Goal: Check status

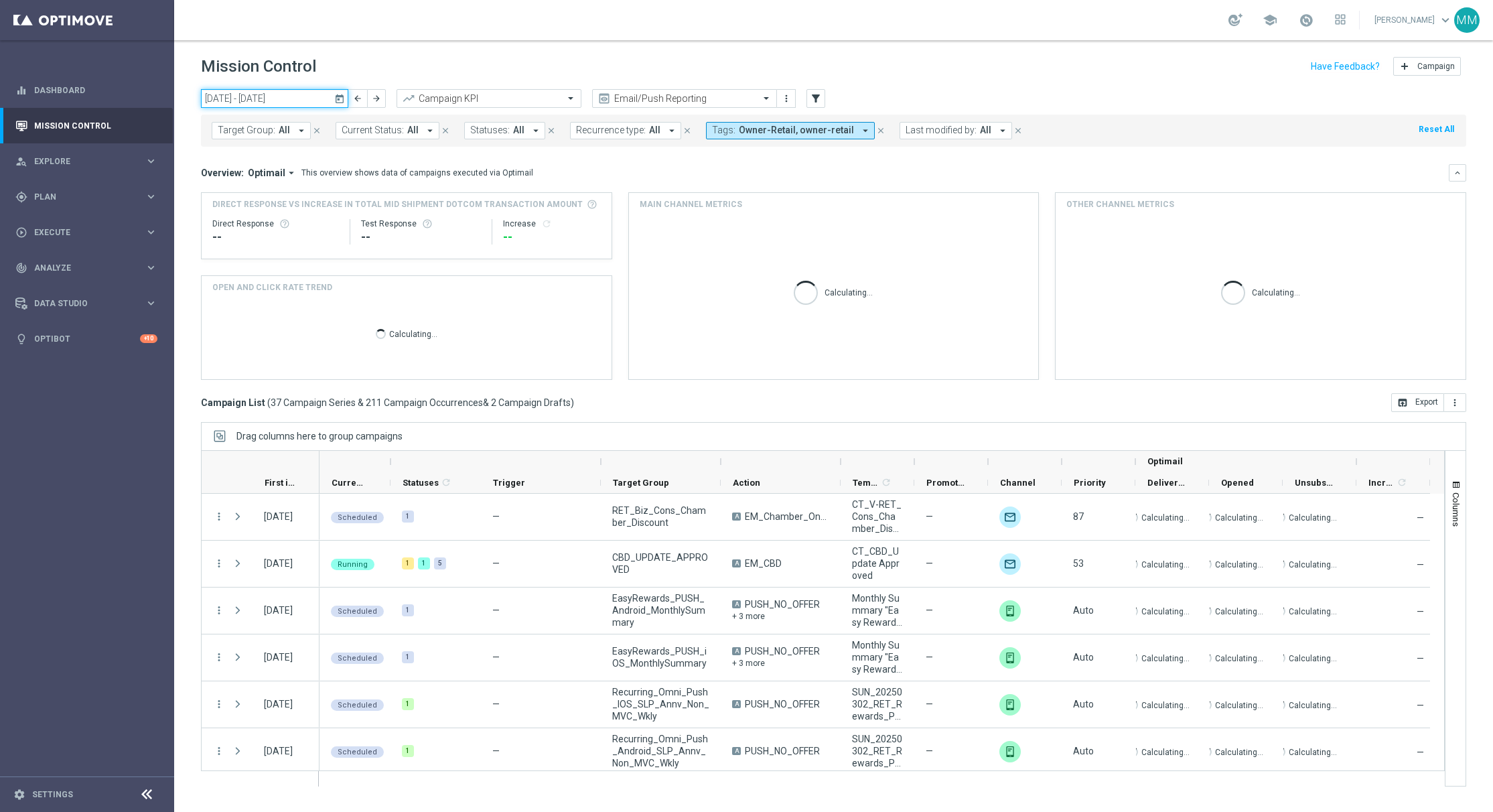
click at [319, 92] on input "[DATE] - [DATE]" at bounding box center [275, 98] width 147 height 19
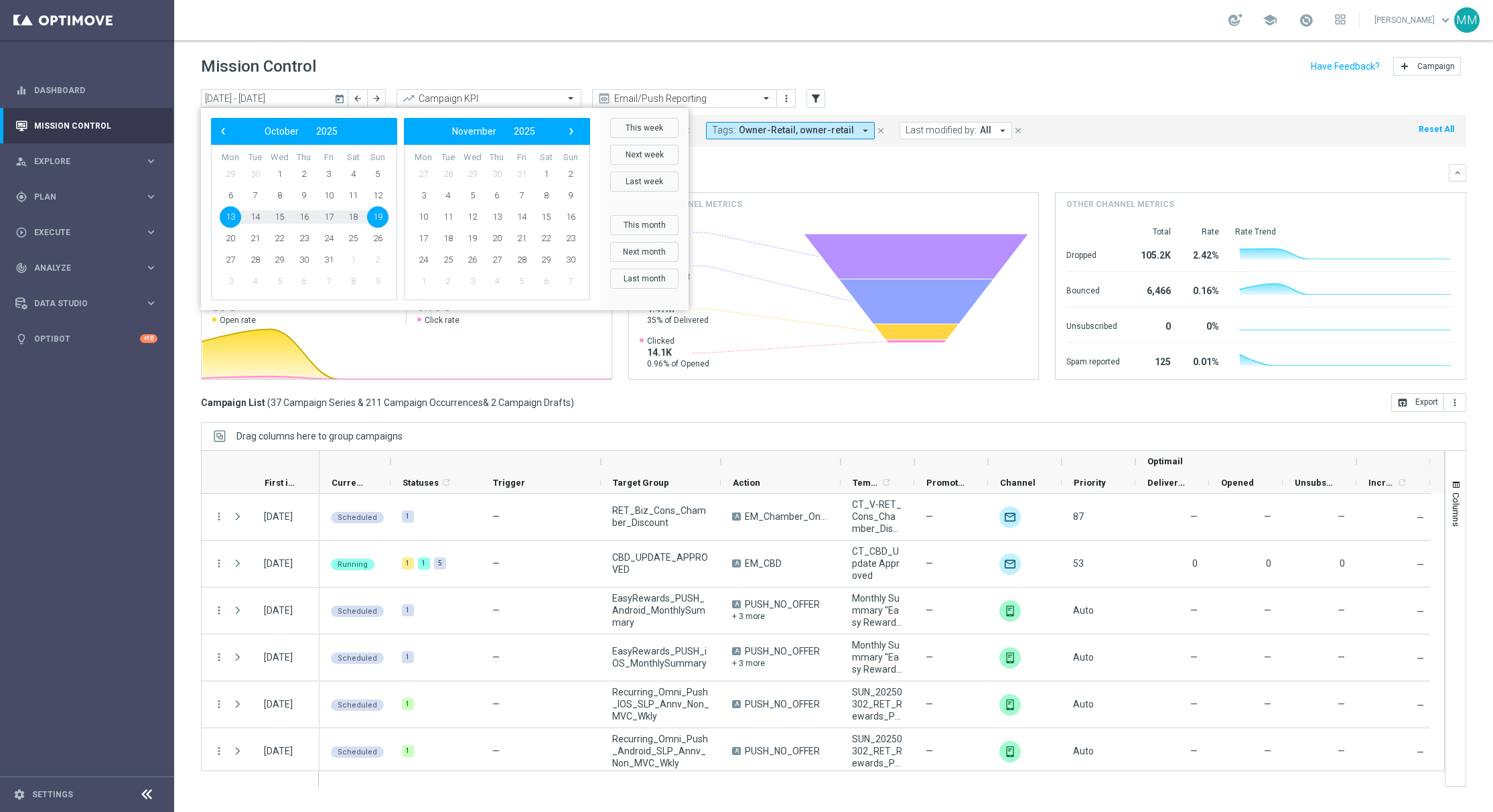
click at [234, 212] on span "13" at bounding box center [230, 217] width 21 height 21
type input "[DATE] - [DATE]"
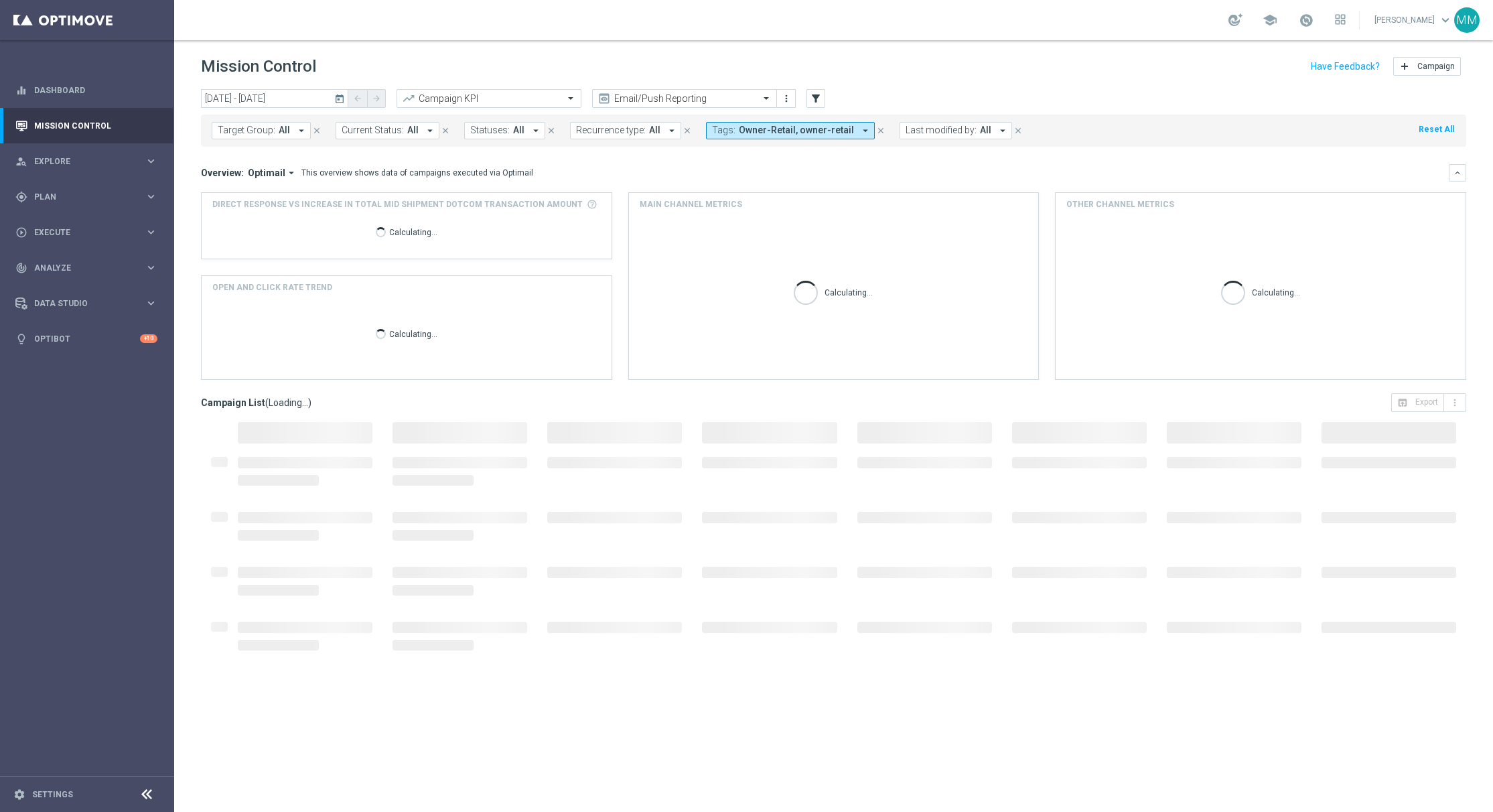
click at [876, 134] on icon "close" at bounding box center [881, 130] width 9 height 9
click at [803, 125] on icon "arrow_drop_down" at bounding box center [809, 130] width 12 height 12
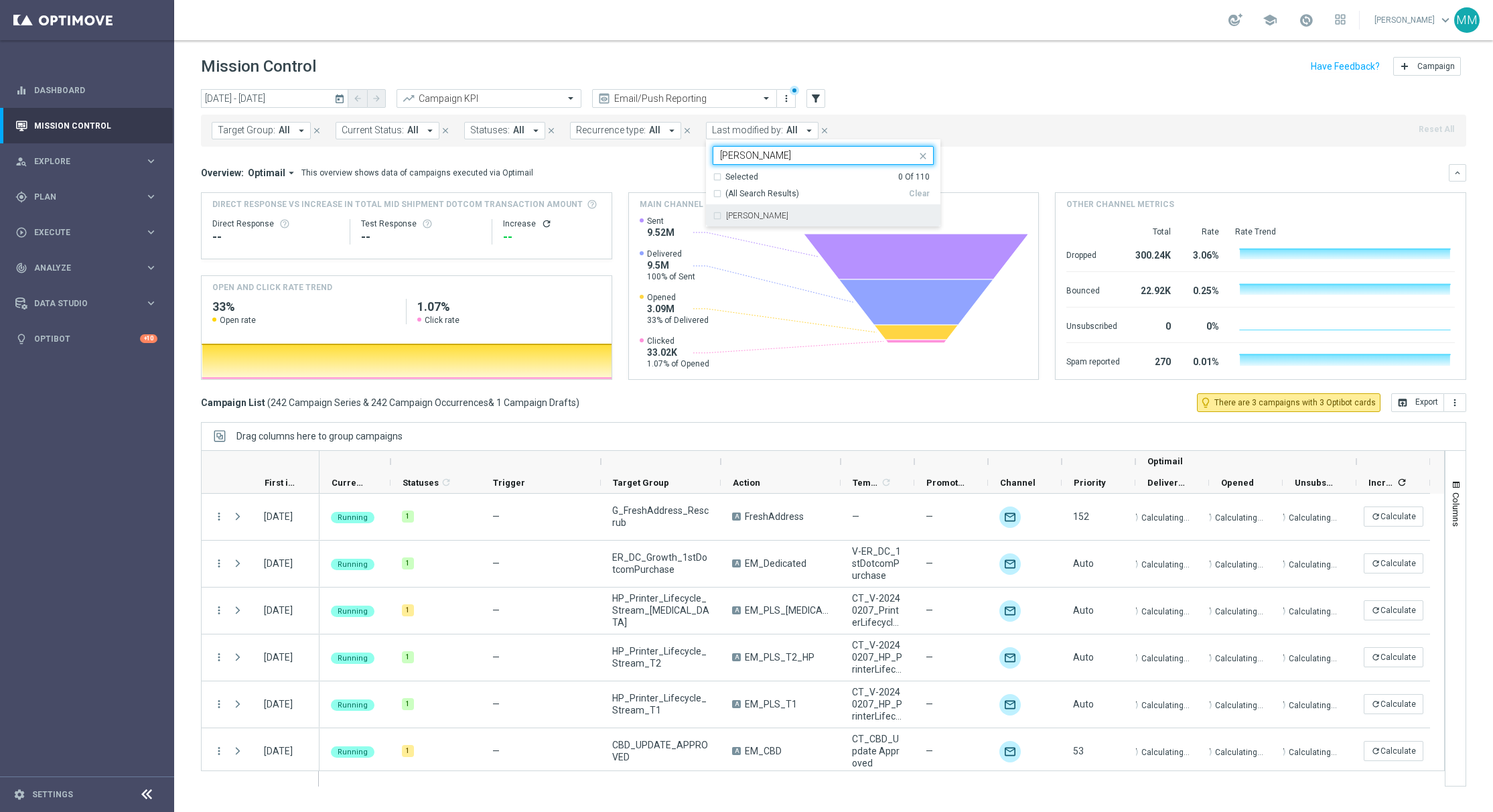
click at [783, 213] on div "[PERSON_NAME]" at bounding box center [829, 216] width 207 height 8
type input "[PERSON_NAME]"
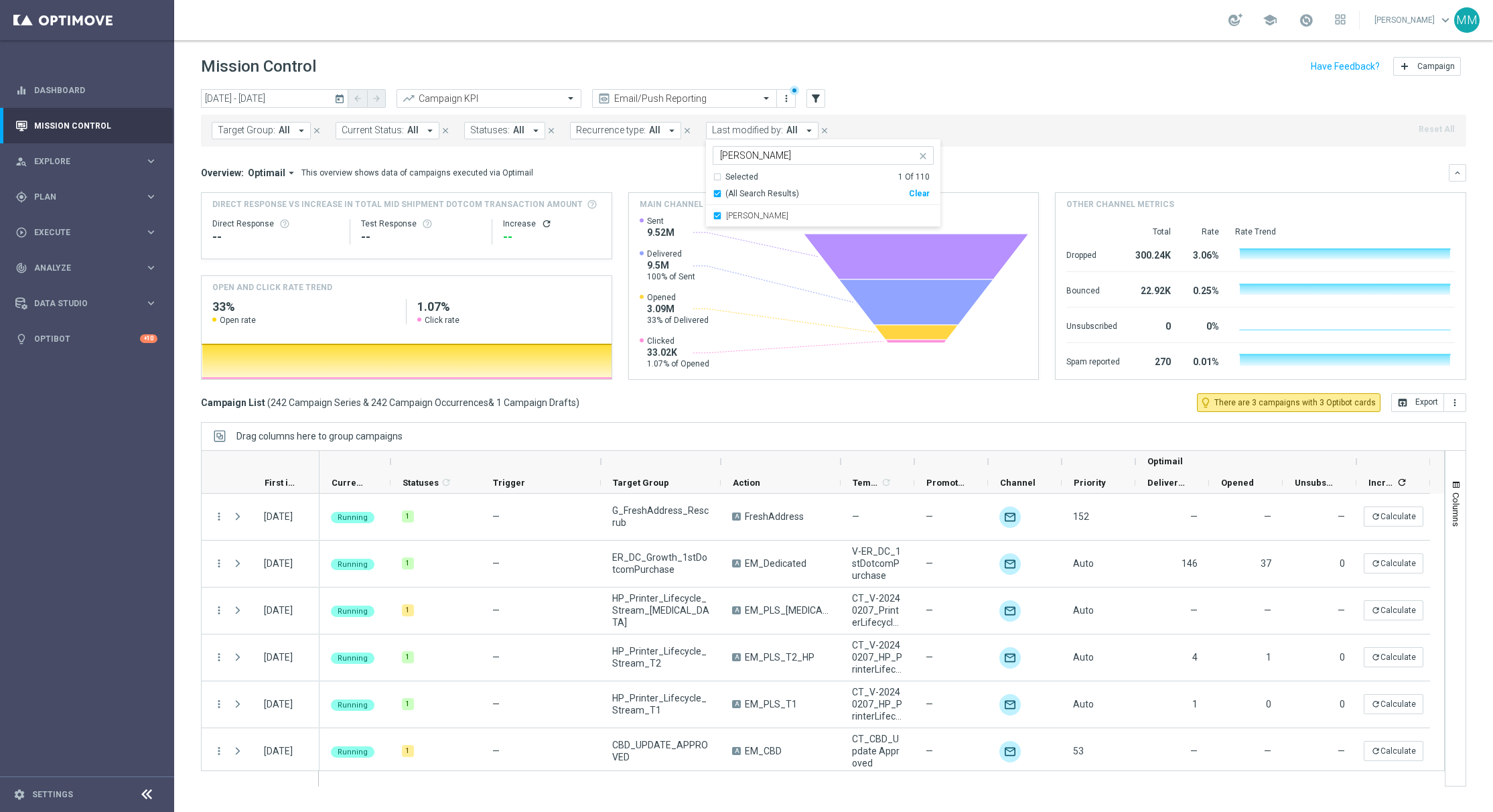
click at [1012, 140] on div "Target Group: All arrow_drop_down close Current Status: All arrow_drop_down clo…" at bounding box center [834, 130] width 1265 height 32
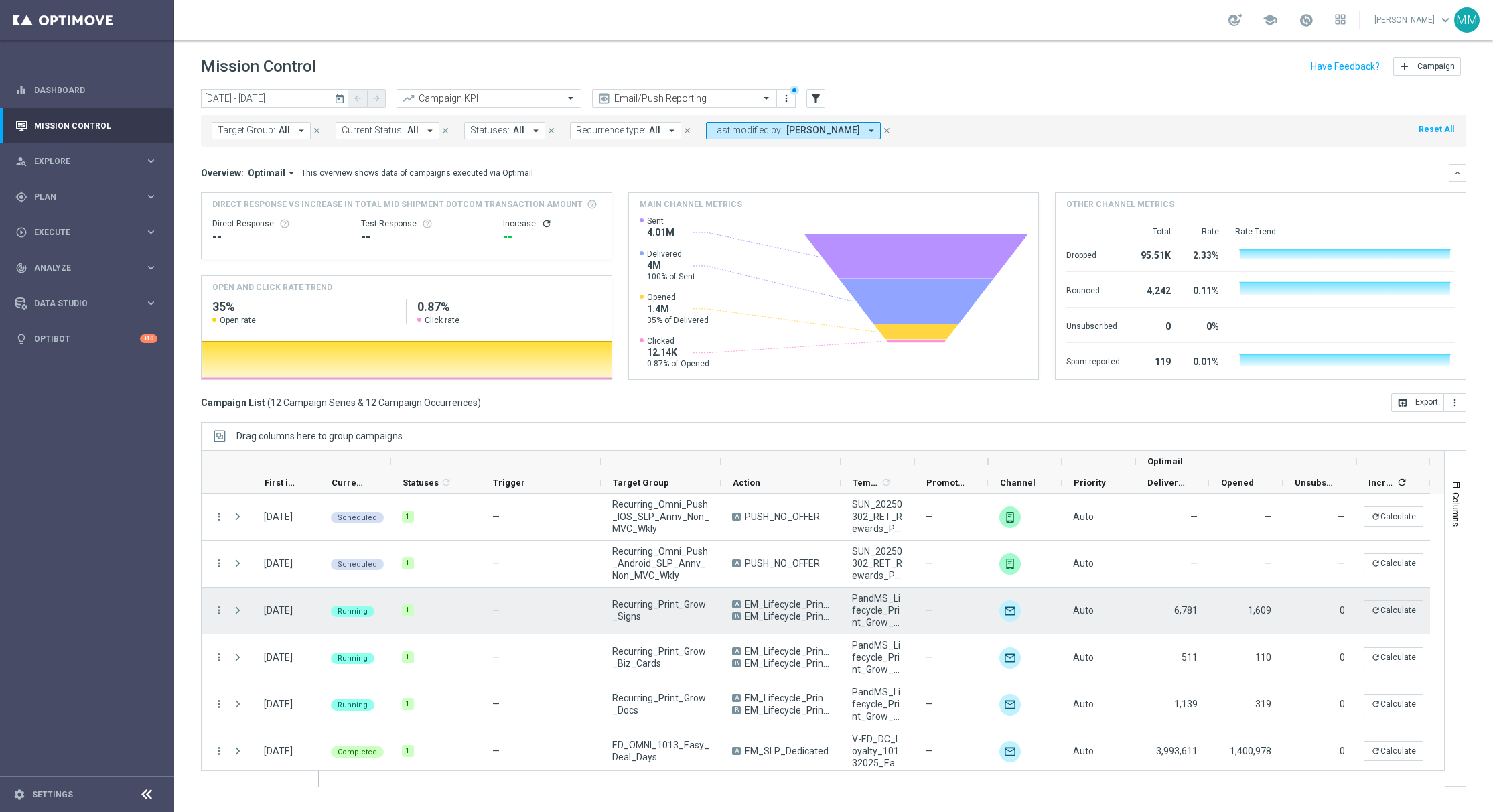
scroll to position [82, 0]
